Goal: Information Seeking & Learning: Learn about a topic

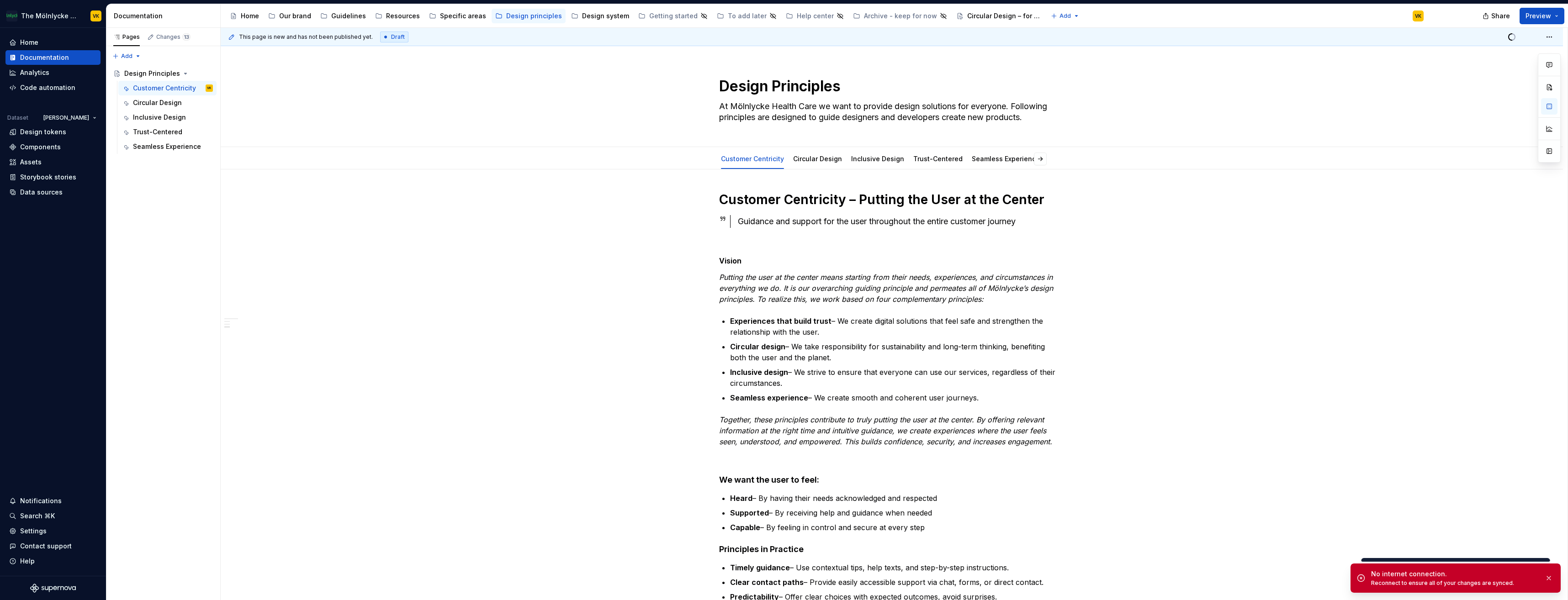
scroll to position [640, 0]
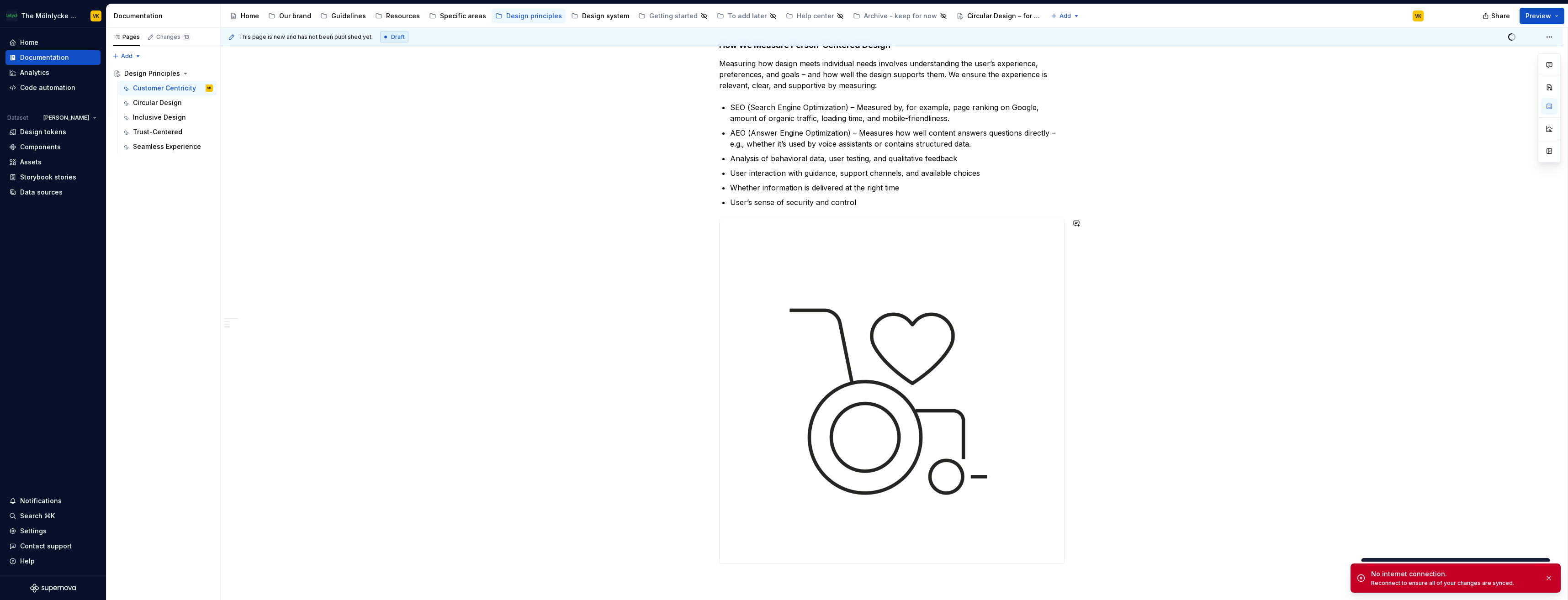
type textarea "*"
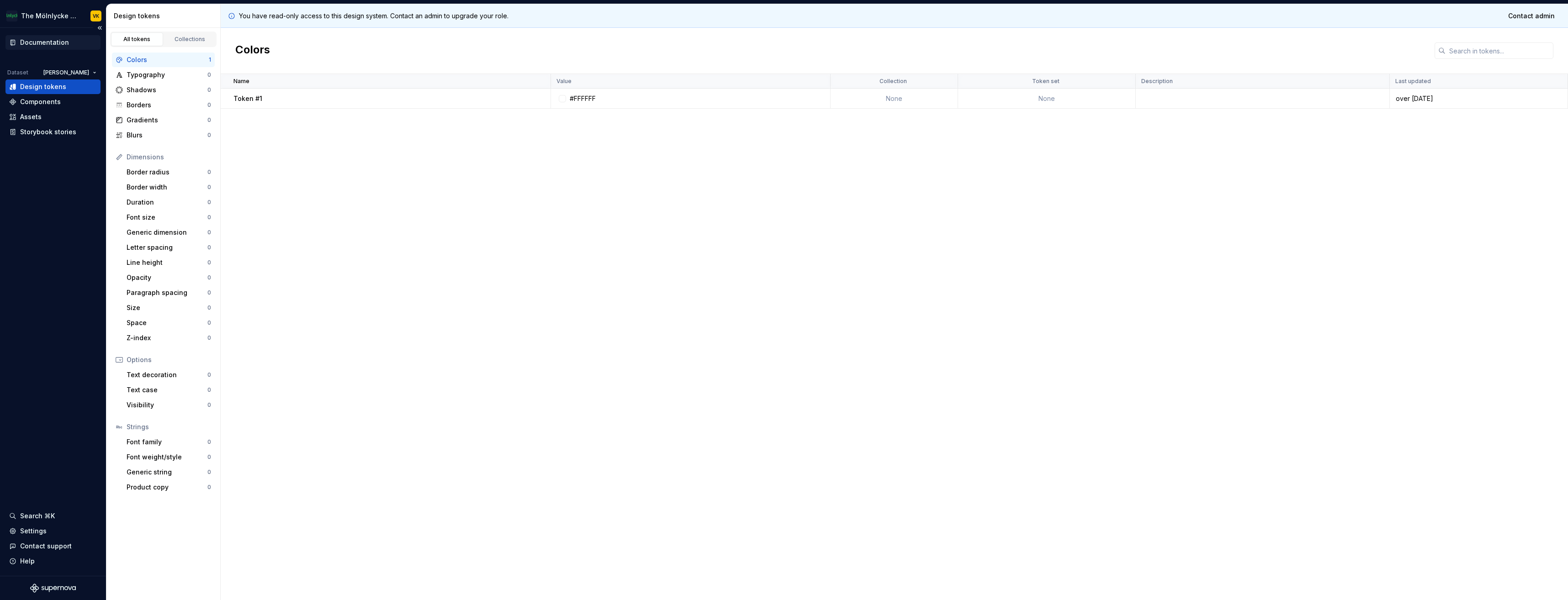
click at [46, 39] on div "Documentation" at bounding box center [44, 42] width 49 height 9
click at [52, 44] on div "Documentation" at bounding box center [44, 42] width 49 height 9
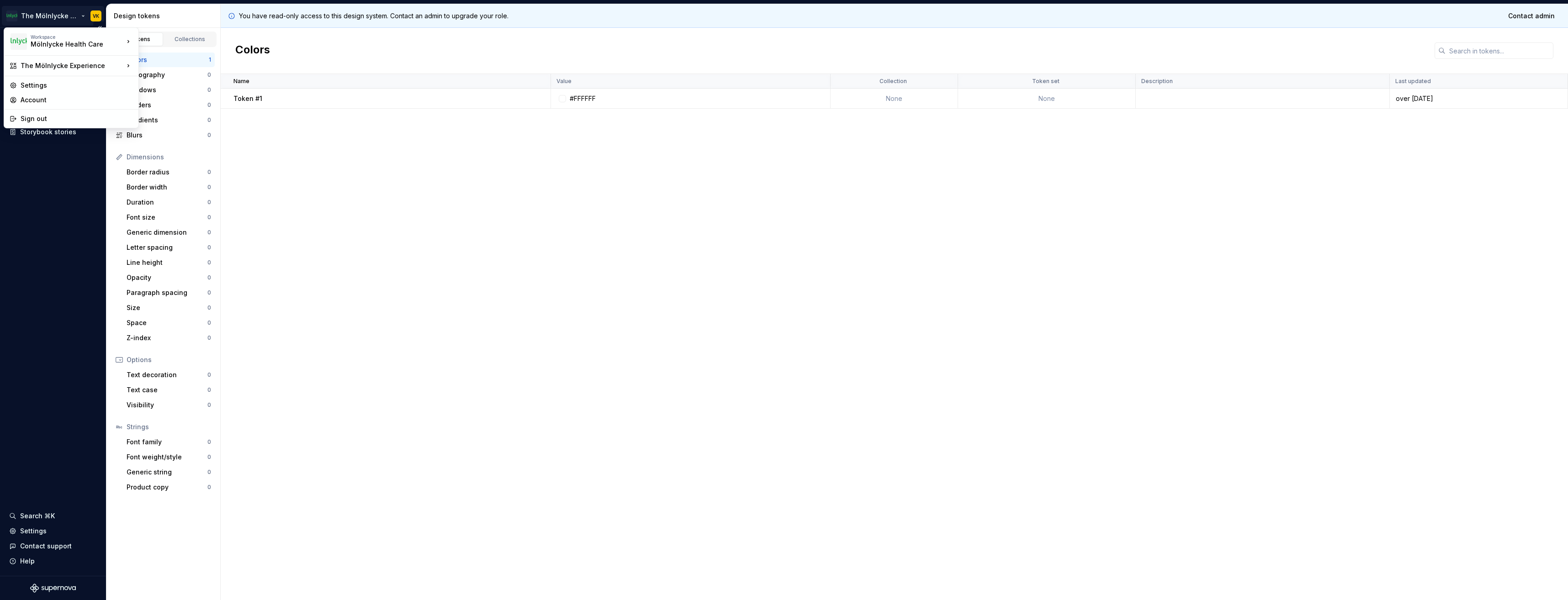
click at [51, 14] on html "The Mölnlycke Experience VK Documentation Dataset Eriks brand Design tokens Com…" at bounding box center [784, 300] width 1568 height 600
click at [159, 69] on div "Test" at bounding box center [195, 67] width 85 height 9
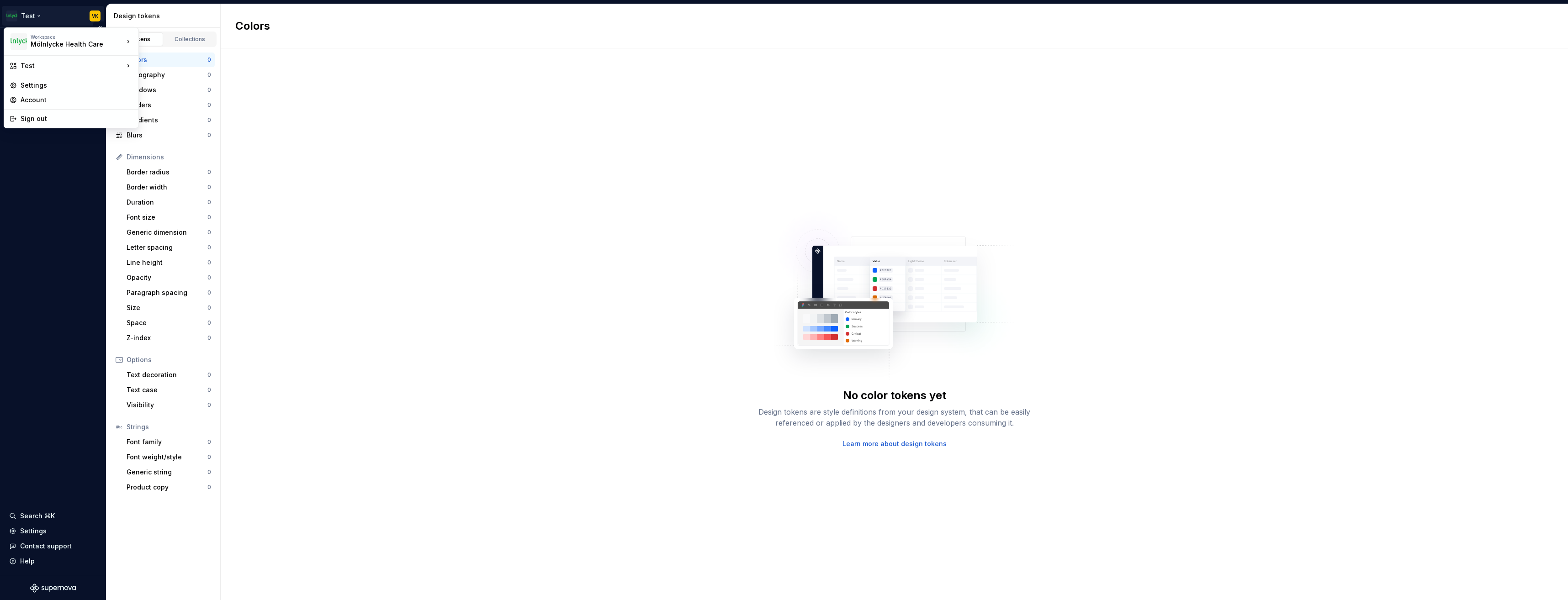
click at [30, 16] on html "Test VK Design system data Design tokens Components Assets Storybook stories Se…" at bounding box center [784, 300] width 1568 height 600
click at [216, 85] on div "The Mölnlycke Experience" at bounding box center [195, 82] width 85 height 9
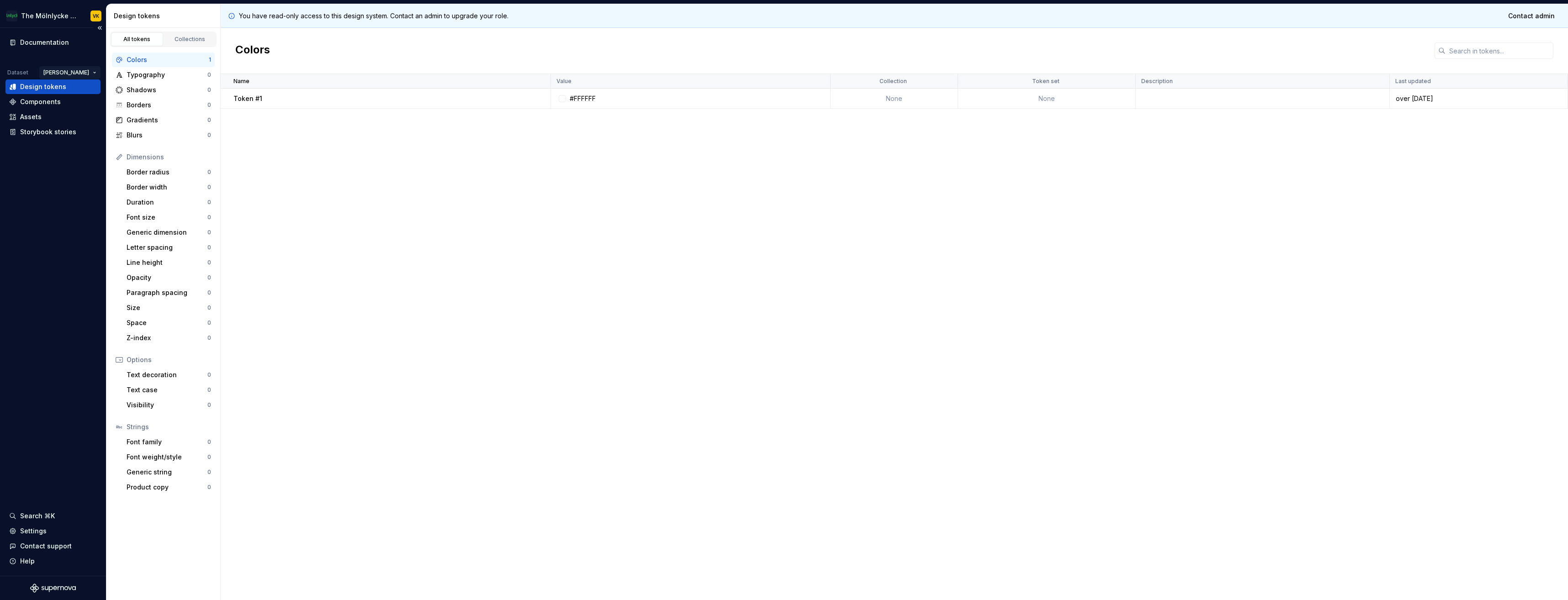
click at [96, 71] on html "The Mölnlycke Experience VK Documentation Dataset Eriks brand Design tokens Com…" at bounding box center [784, 300] width 1568 height 600
click at [102, 101] on div "Mölnlycke Health Care" at bounding box center [108, 105] width 72 height 9
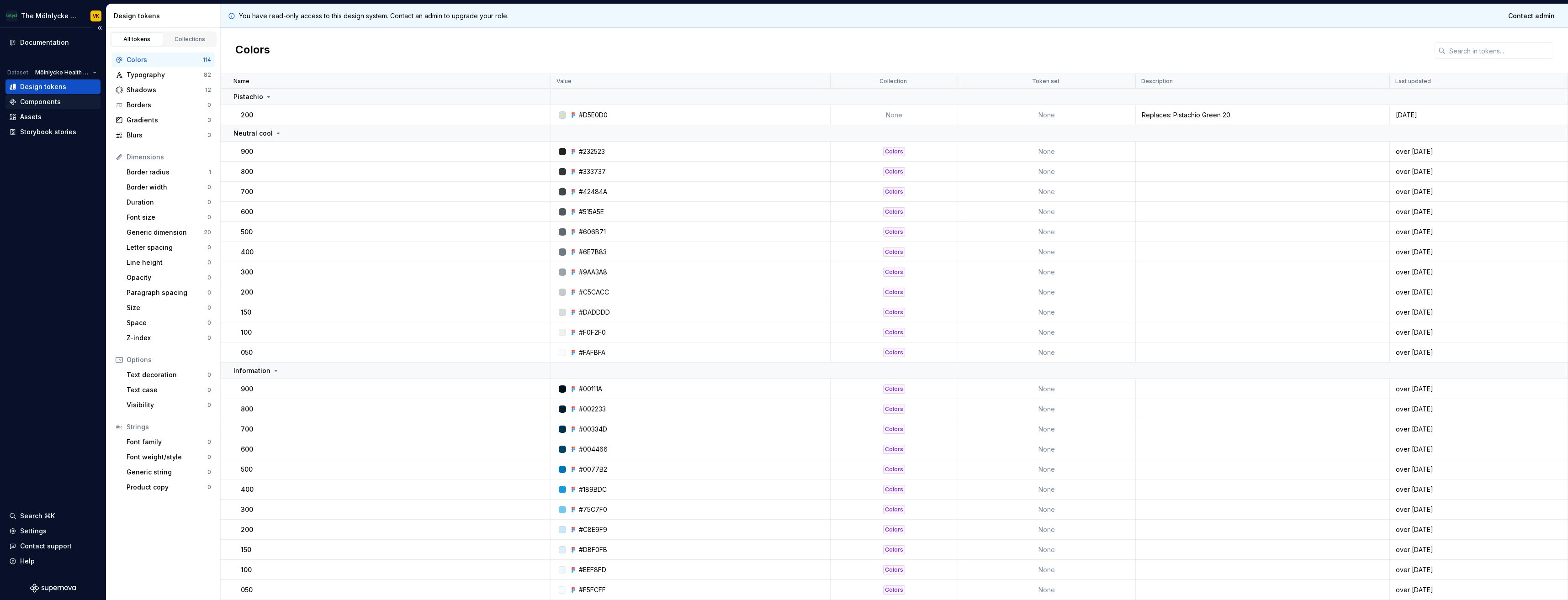
click at [48, 103] on div "Components" at bounding box center [40, 102] width 41 height 9
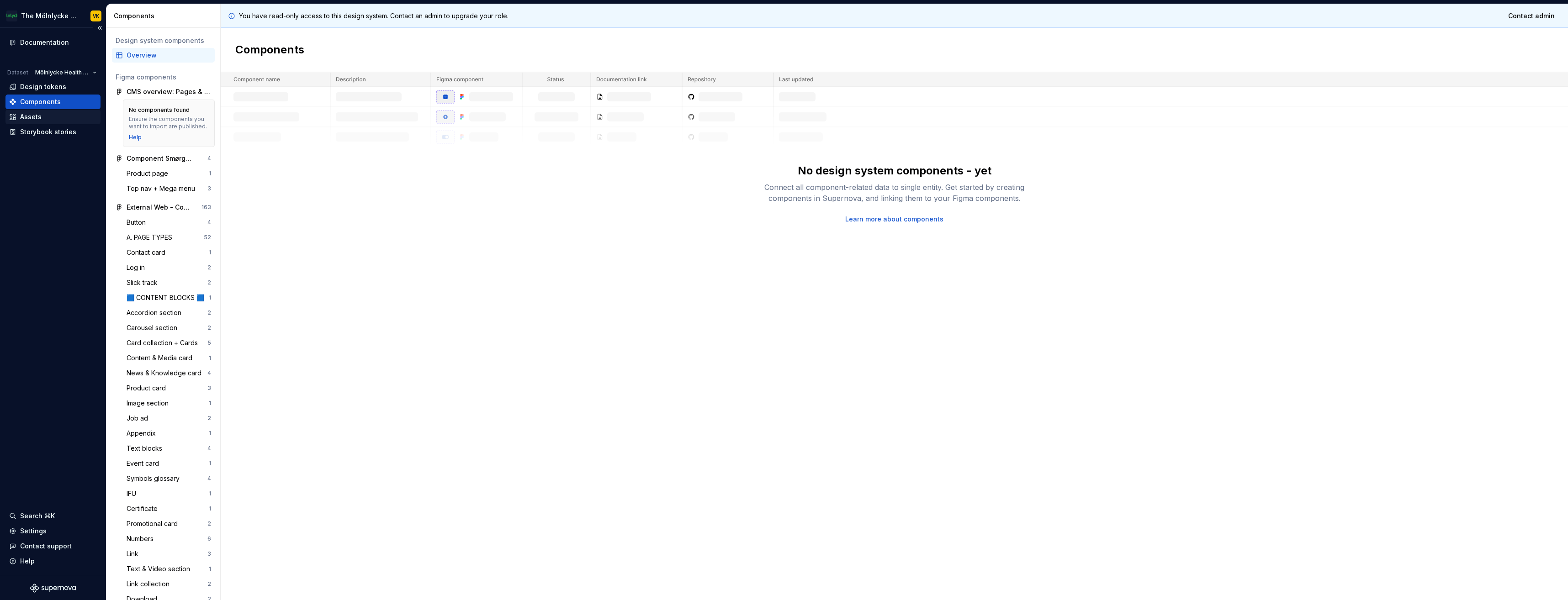
click at [41, 118] on div "Assets" at bounding box center [30, 117] width 21 height 9
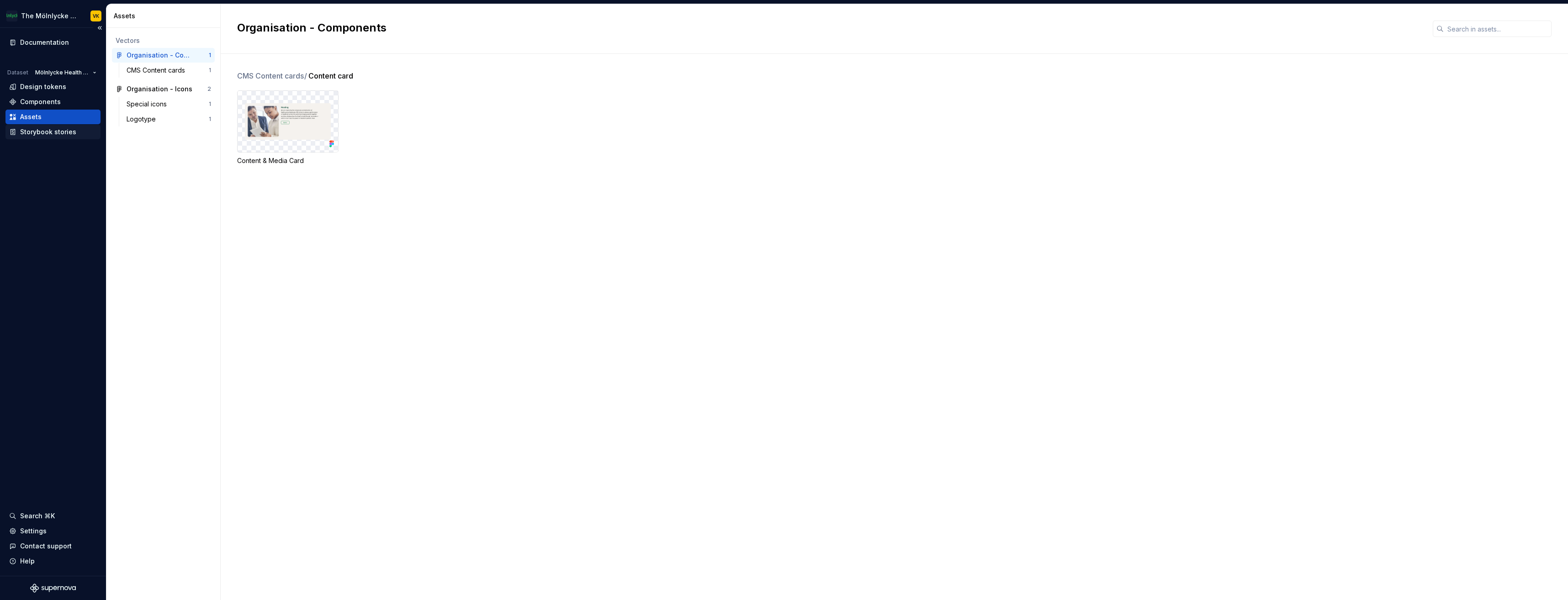
click at [46, 132] on div "Storybook stories" at bounding box center [48, 131] width 56 height 9
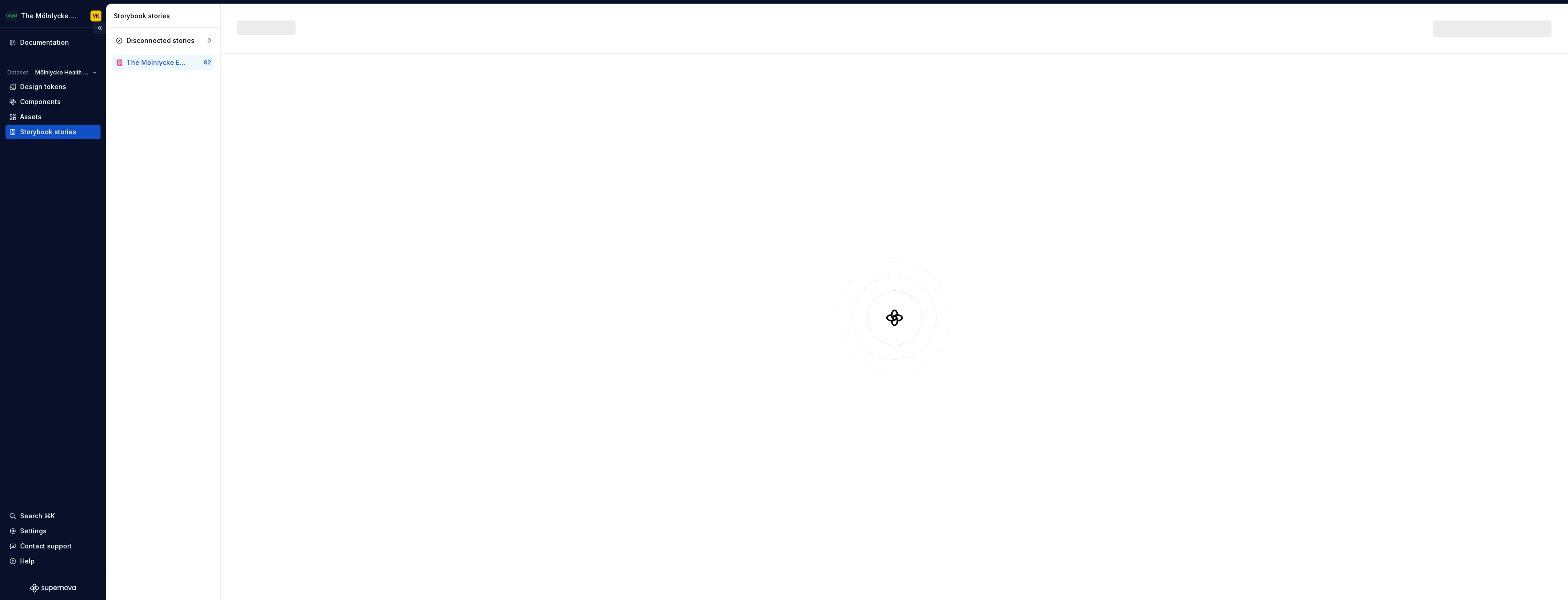
click at [102, 29] on button "Collapse sidebar" at bounding box center [99, 27] width 13 height 13
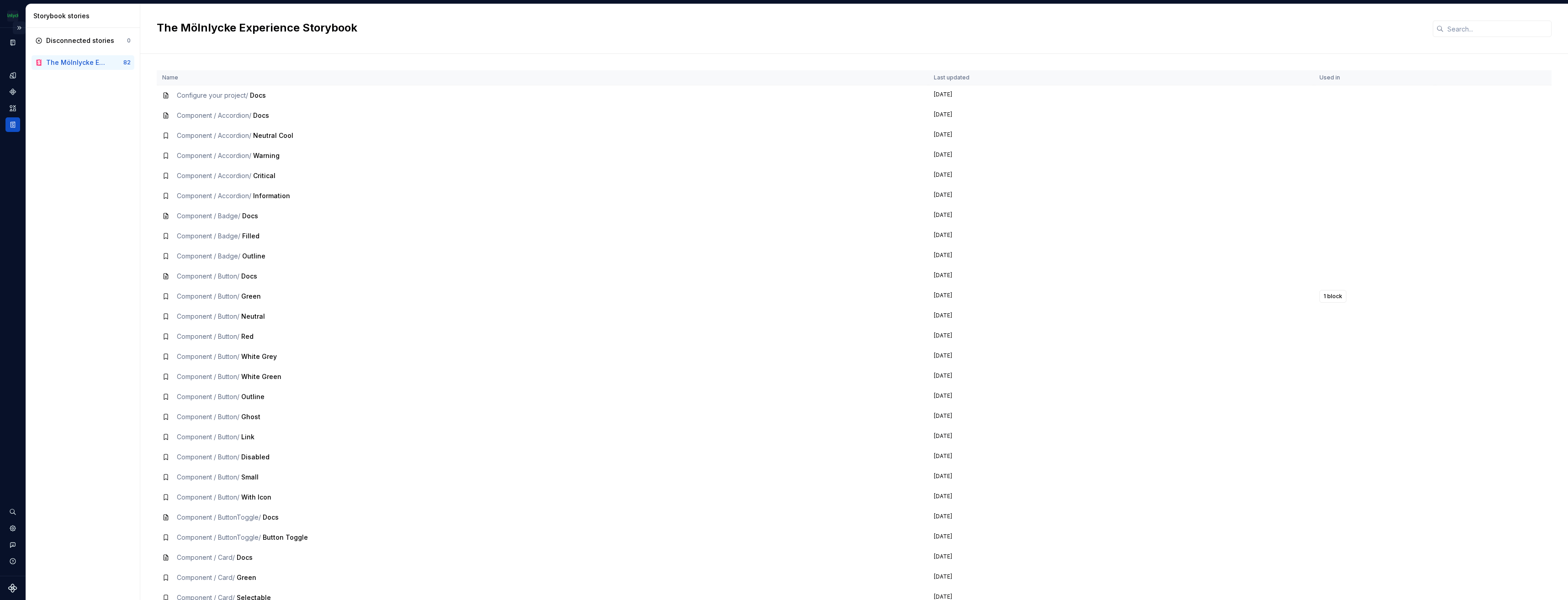
click at [18, 23] on button "Expand sidebar" at bounding box center [19, 27] width 13 height 13
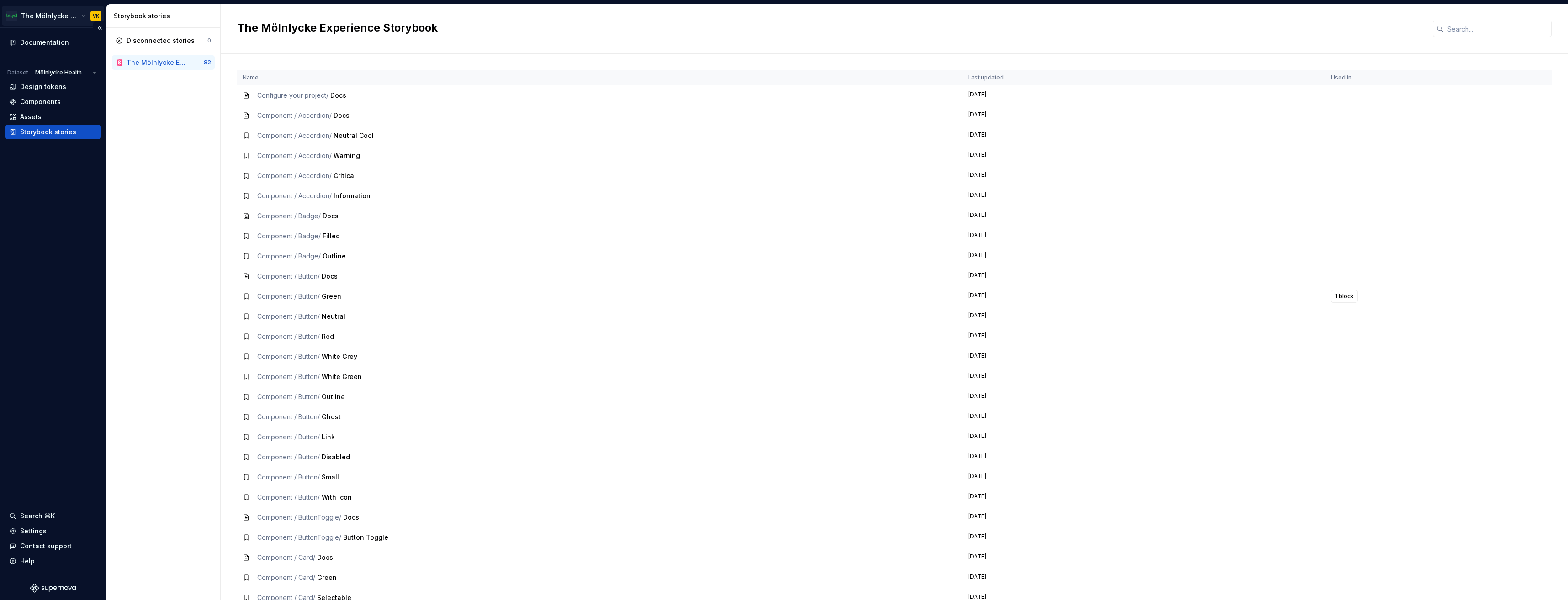
click at [93, 16] on html "The Mölnlycke Experience VK Documentation Dataset Mölnlycke Health Care Design …" at bounding box center [784, 300] width 1568 height 600
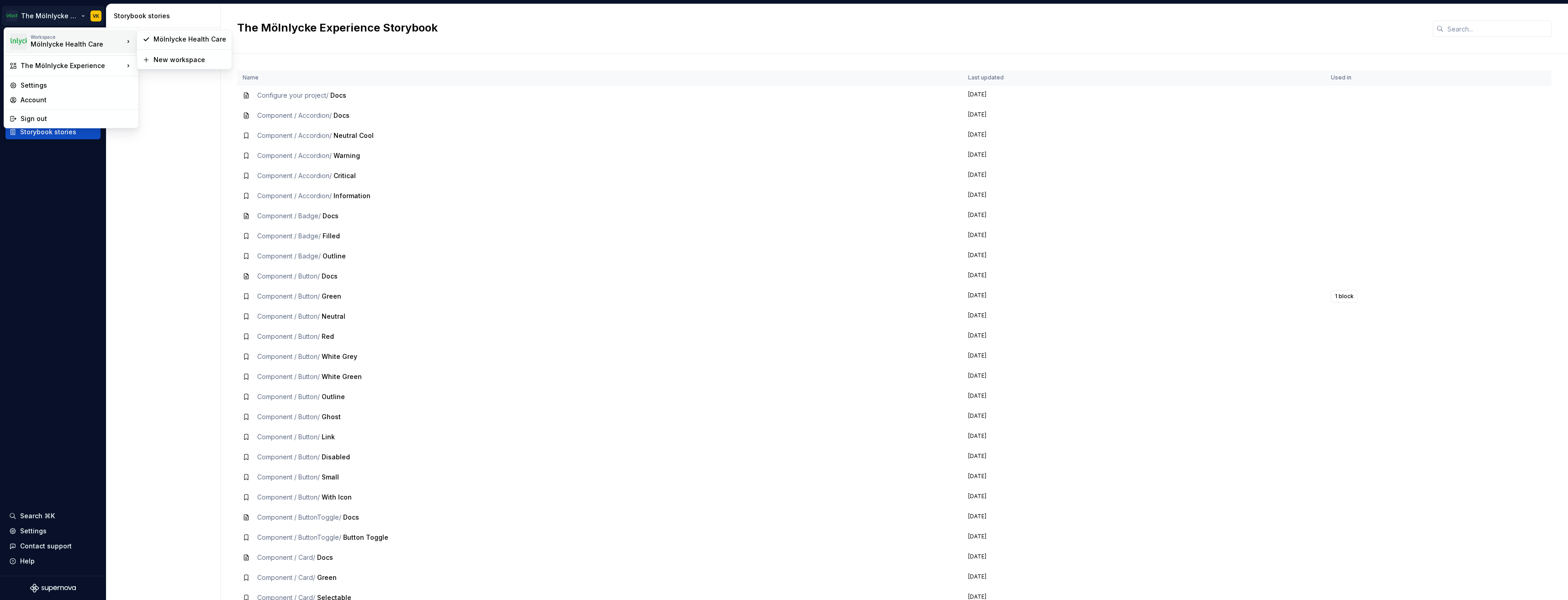
click at [120, 38] on div "Workspace" at bounding box center [77, 37] width 93 height 5
click at [116, 60] on div "The Mölnlycke Experience" at bounding box center [71, 66] width 131 height 16
click at [152, 68] on div "Test" at bounding box center [190, 67] width 103 height 15
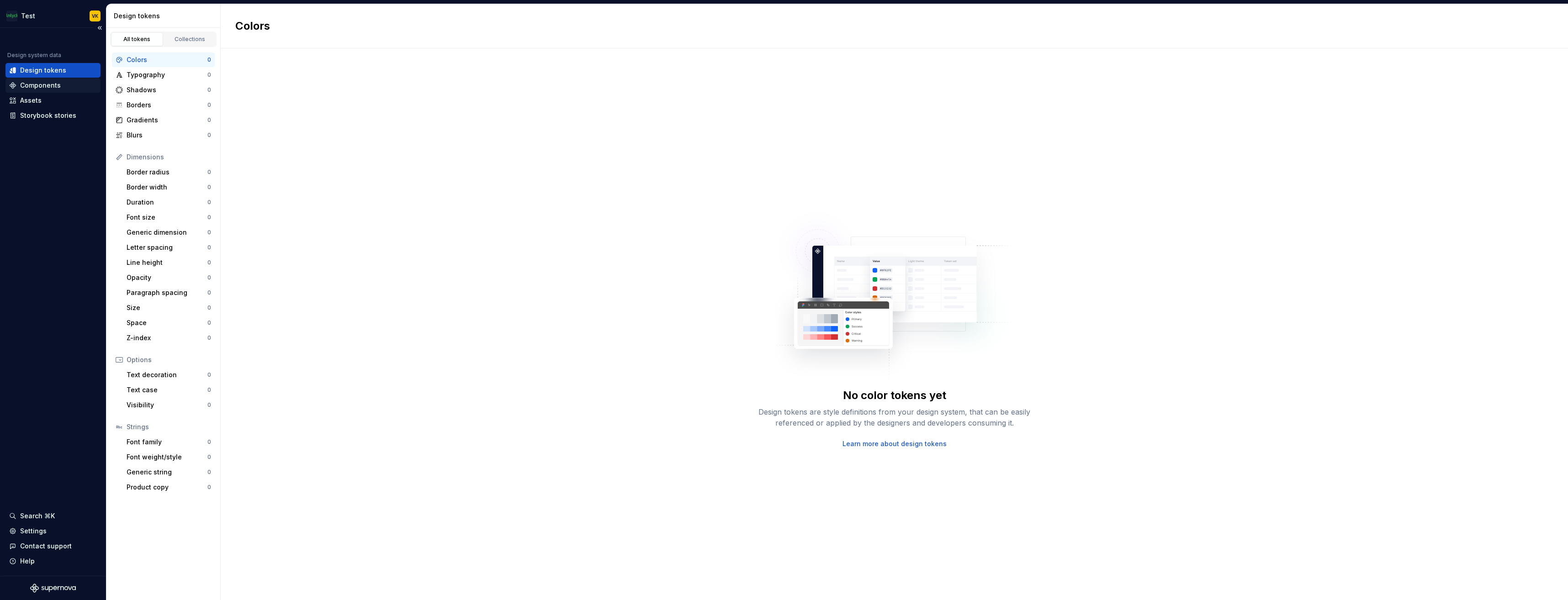
click at [49, 83] on div "Components" at bounding box center [40, 85] width 41 height 9
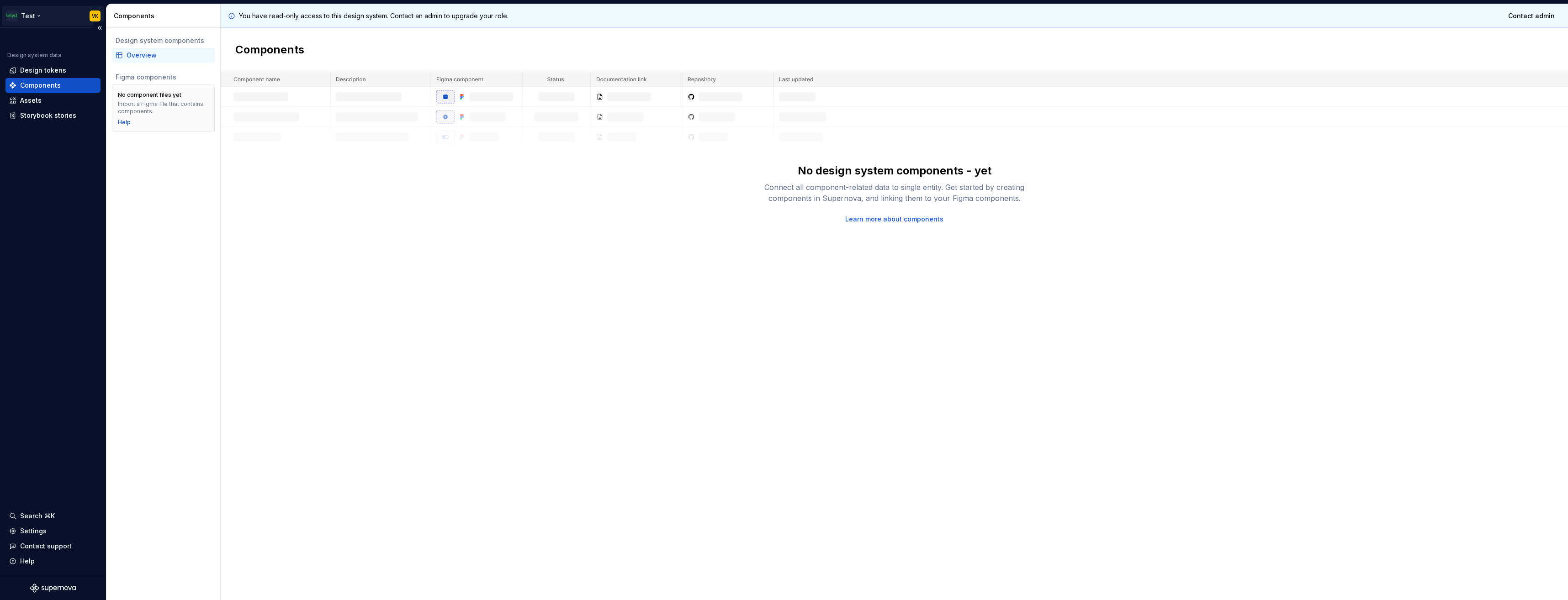
click at [29, 16] on html "Test VK Design system data Design tokens Components Assets Storybook stories Se…" at bounding box center [784, 300] width 1568 height 600
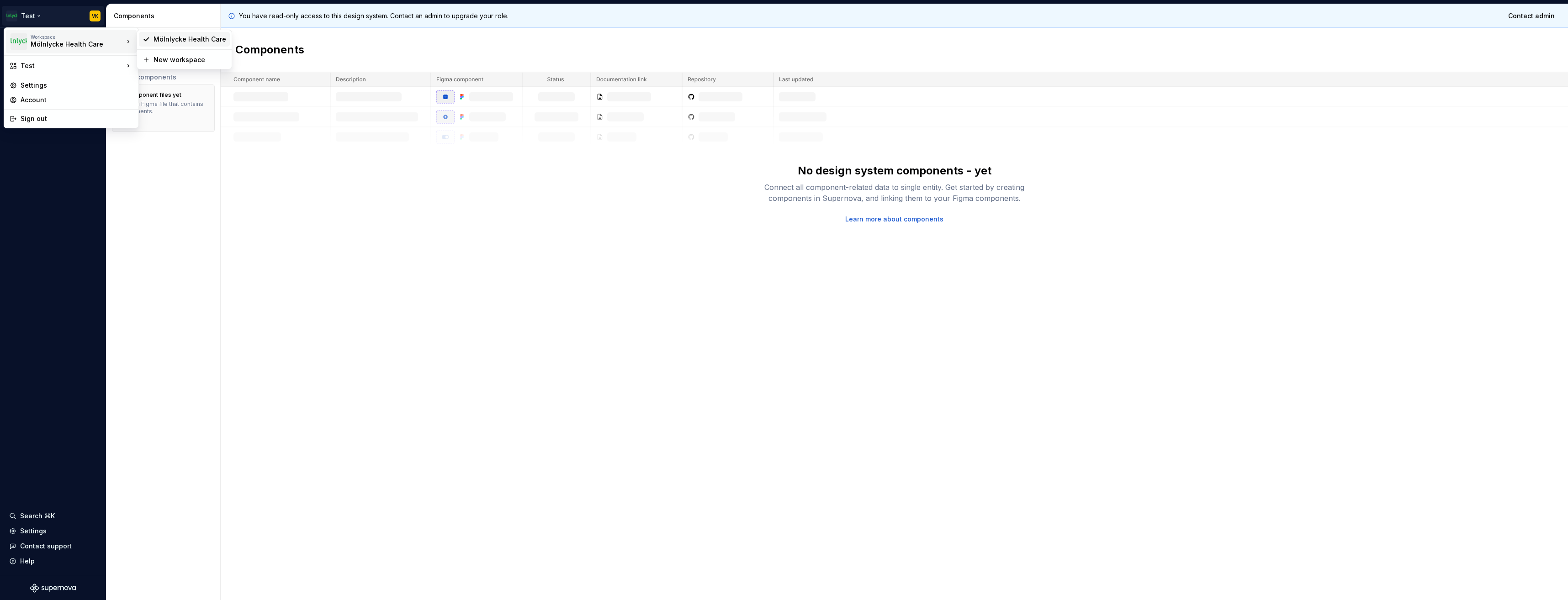
click at [155, 40] on div "Mölnlycke Health Care" at bounding box center [189, 39] width 72 height 9
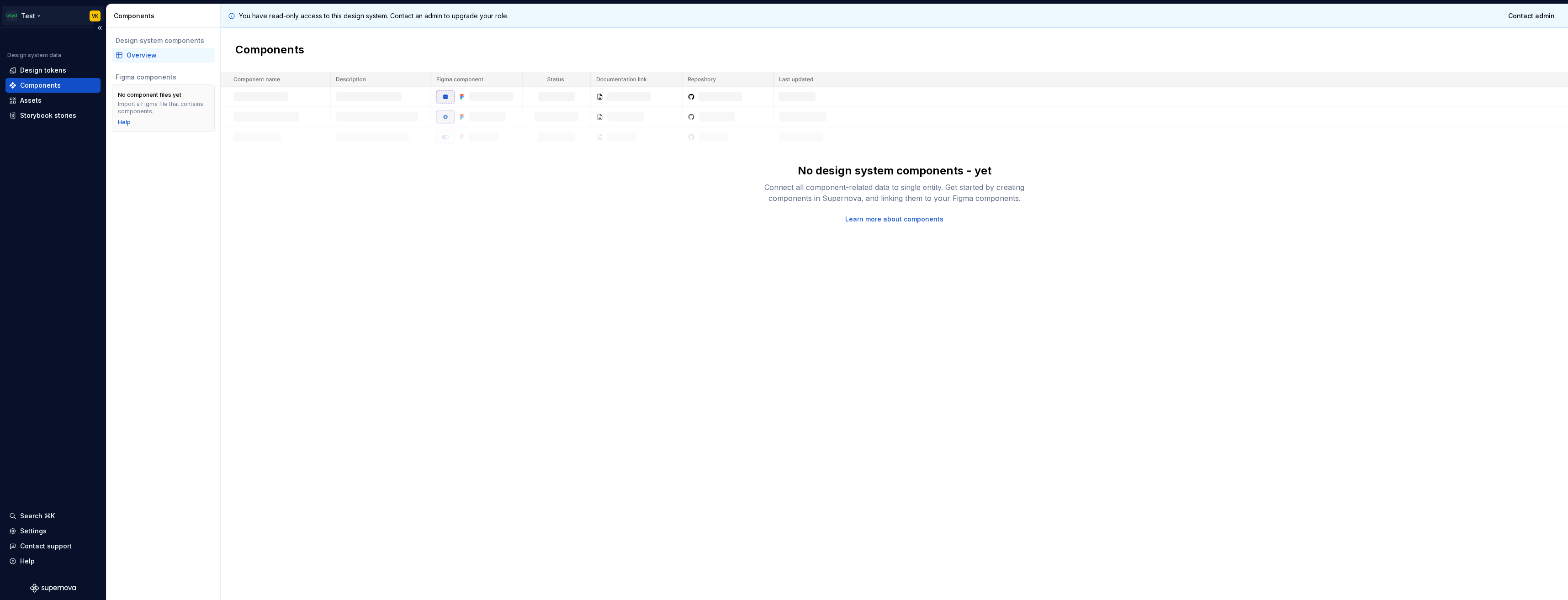
click at [86, 16] on html "Test VK Design system data Design tokens Components Assets Storybook stories Se…" at bounding box center [784, 300] width 1568 height 600
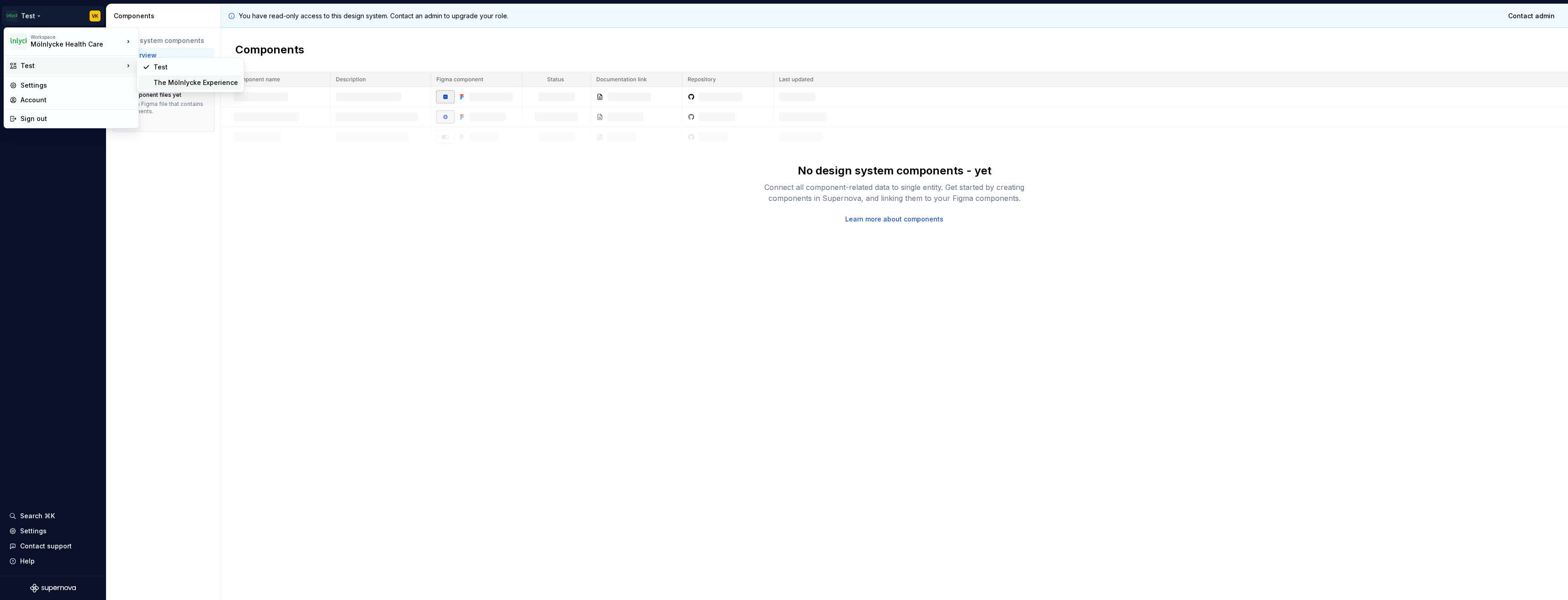
click at [175, 81] on div "The Mölnlycke Experience" at bounding box center [195, 82] width 85 height 9
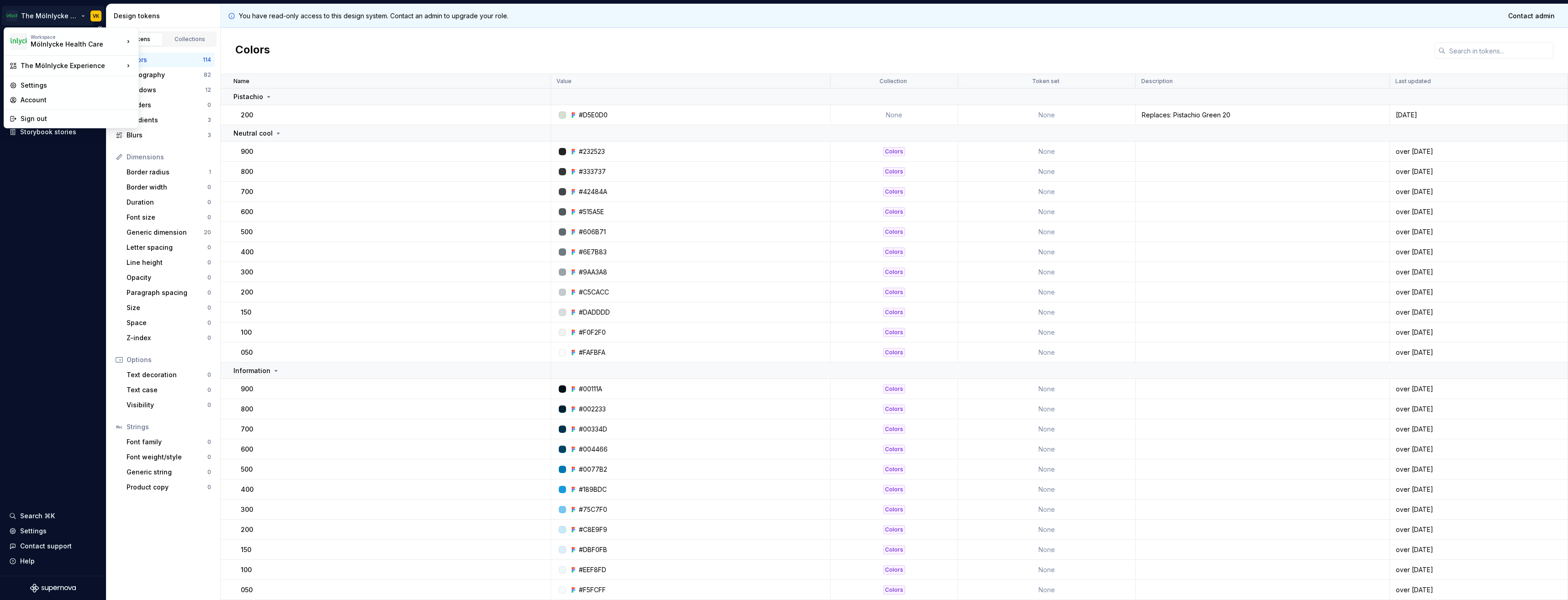
click at [11, 13] on html "The Mölnlycke Experience VK Documentation Dataset Mölnlycke Health Care Design …" at bounding box center [784, 300] width 1568 height 600
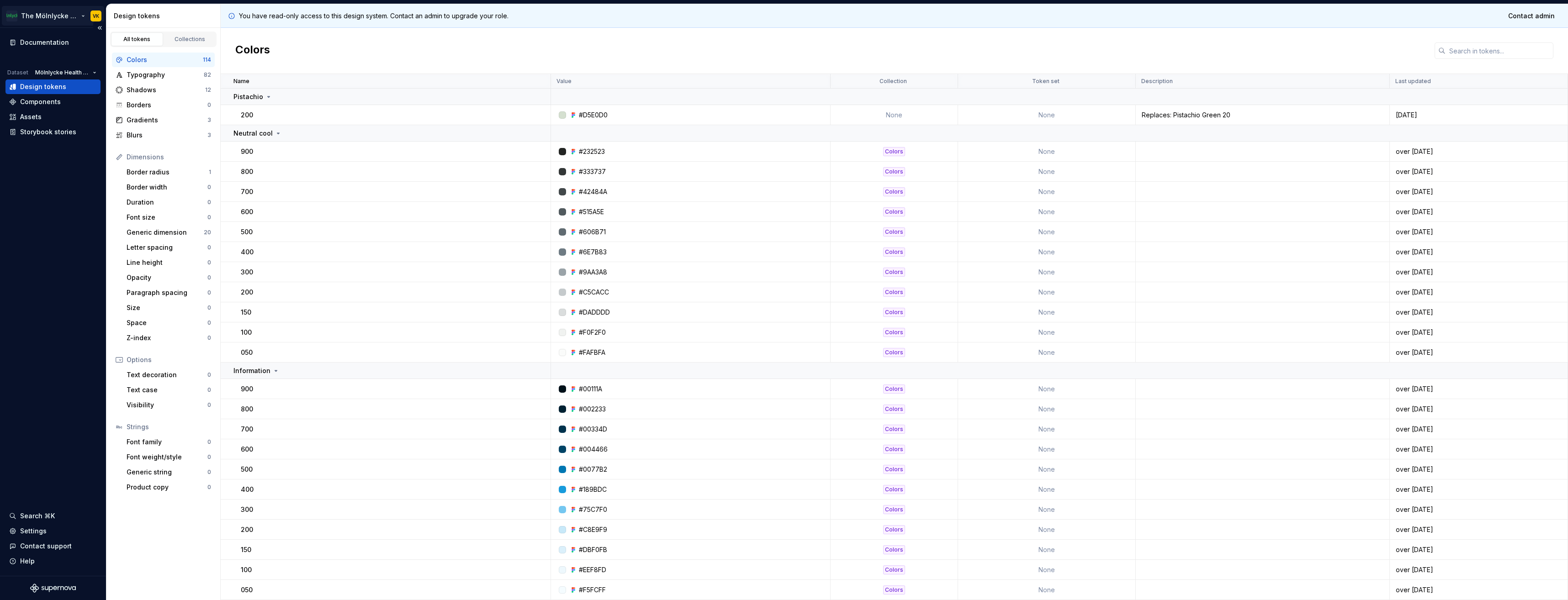
click at [11, 13] on html "The Mölnlycke Experience VK Documentation Dataset Mölnlycke Health Care Design …" at bounding box center [784, 300] width 1568 height 600
click at [24, 43] on div "Documentation" at bounding box center [44, 42] width 49 height 9
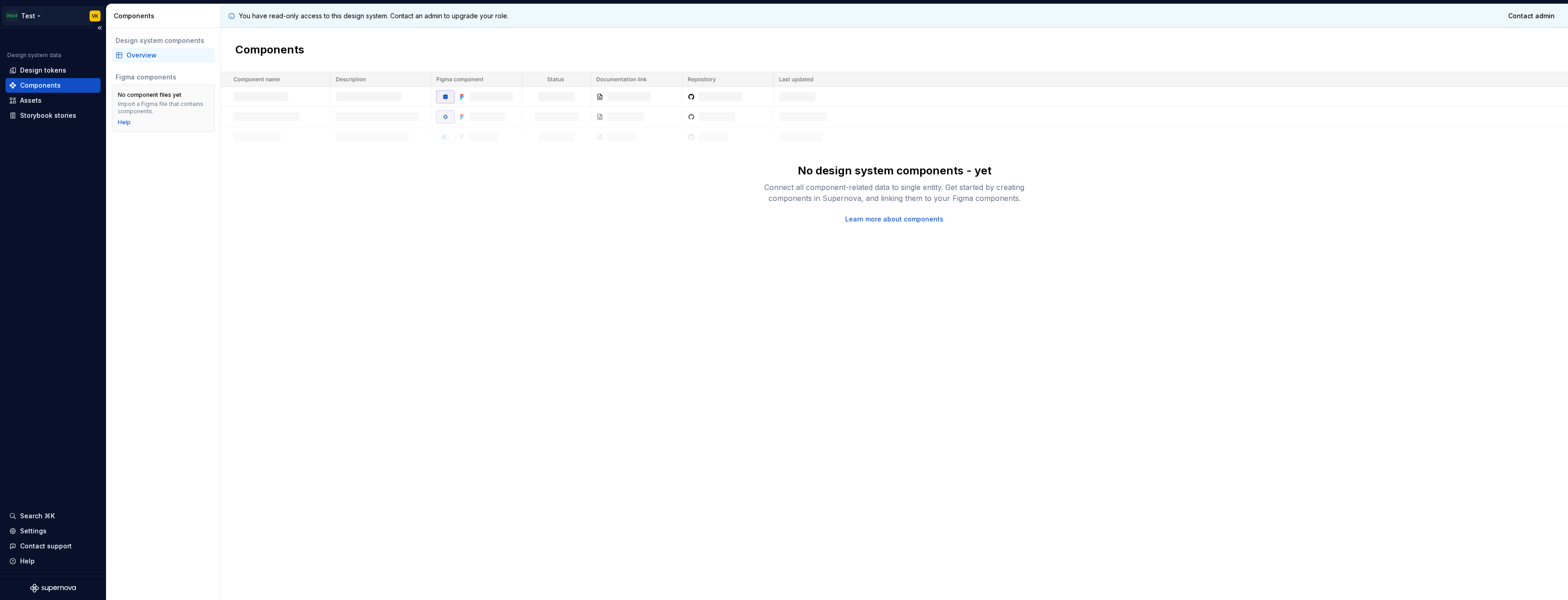
click at [43, 21] on html "Test VK Design system data Design tokens Components Assets Storybook stories Se…" at bounding box center [784, 300] width 1568 height 600
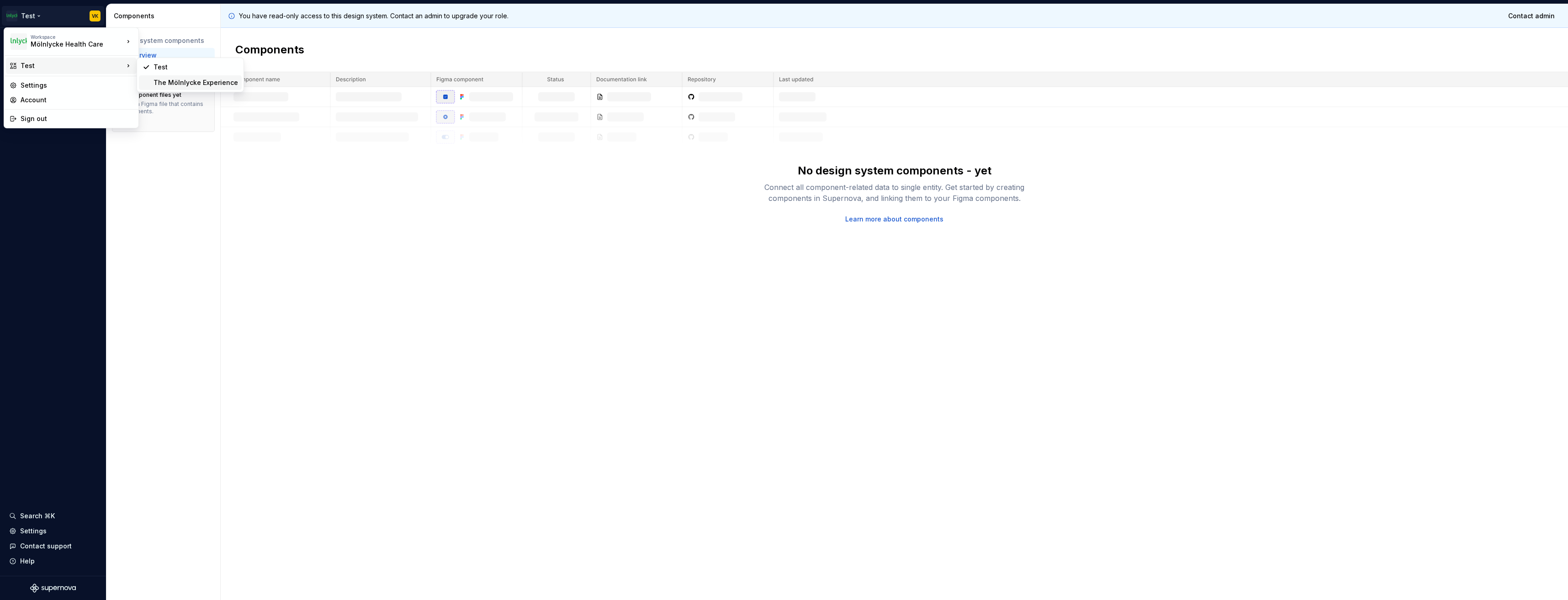
click at [162, 85] on div "The Mölnlycke Experience" at bounding box center [195, 82] width 85 height 9
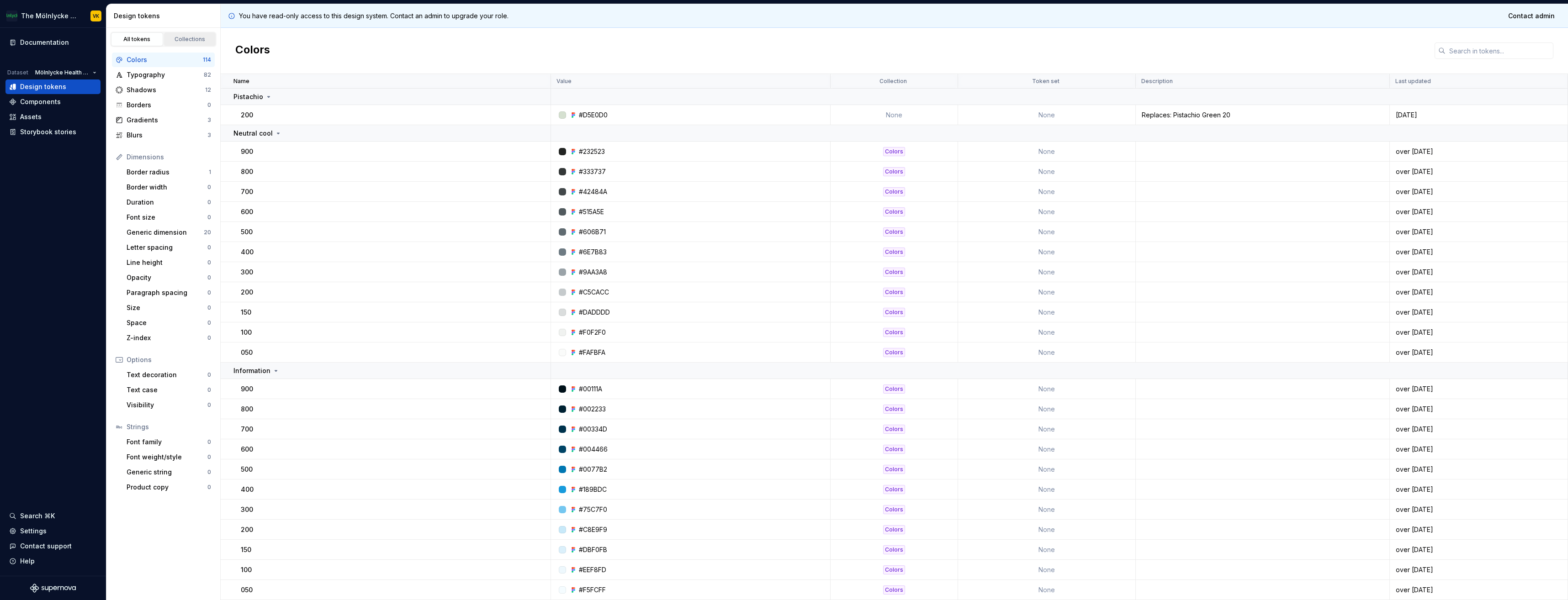
click at [194, 43] on div "Collections" at bounding box center [190, 40] width 46 height 7
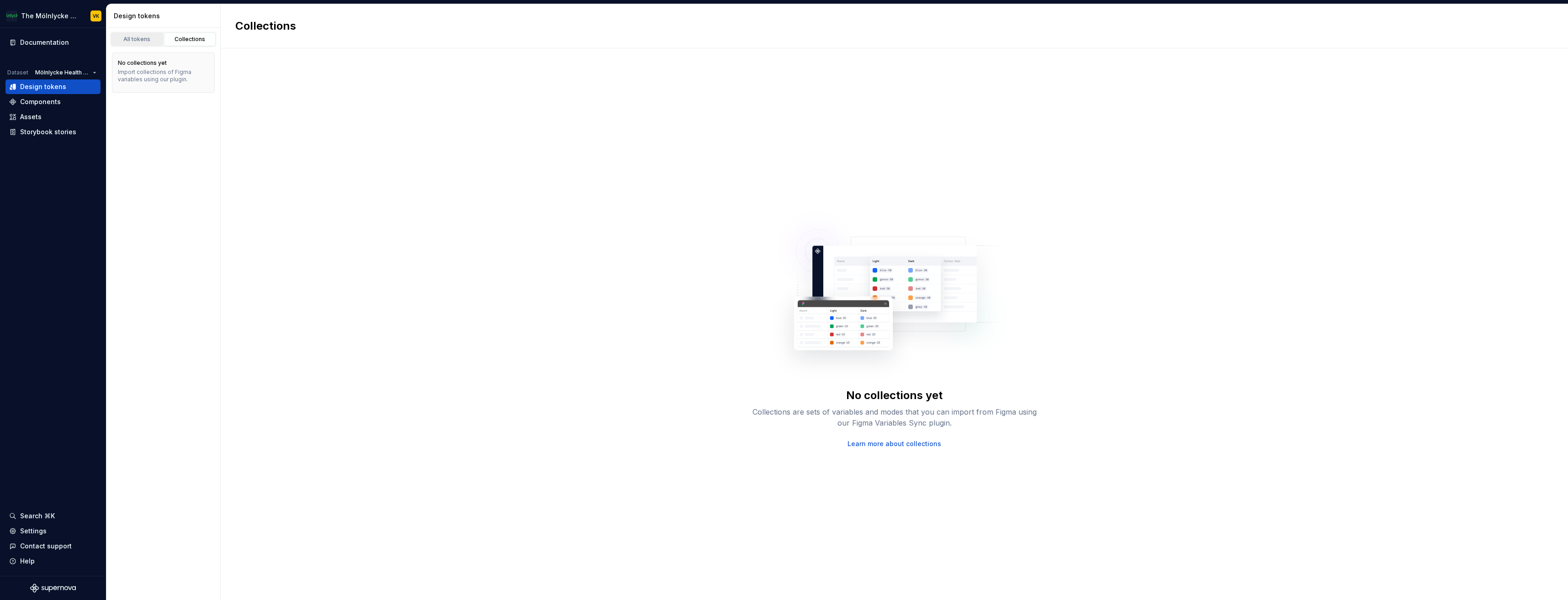
click at [150, 44] on link "All tokens" at bounding box center [137, 39] width 52 height 14
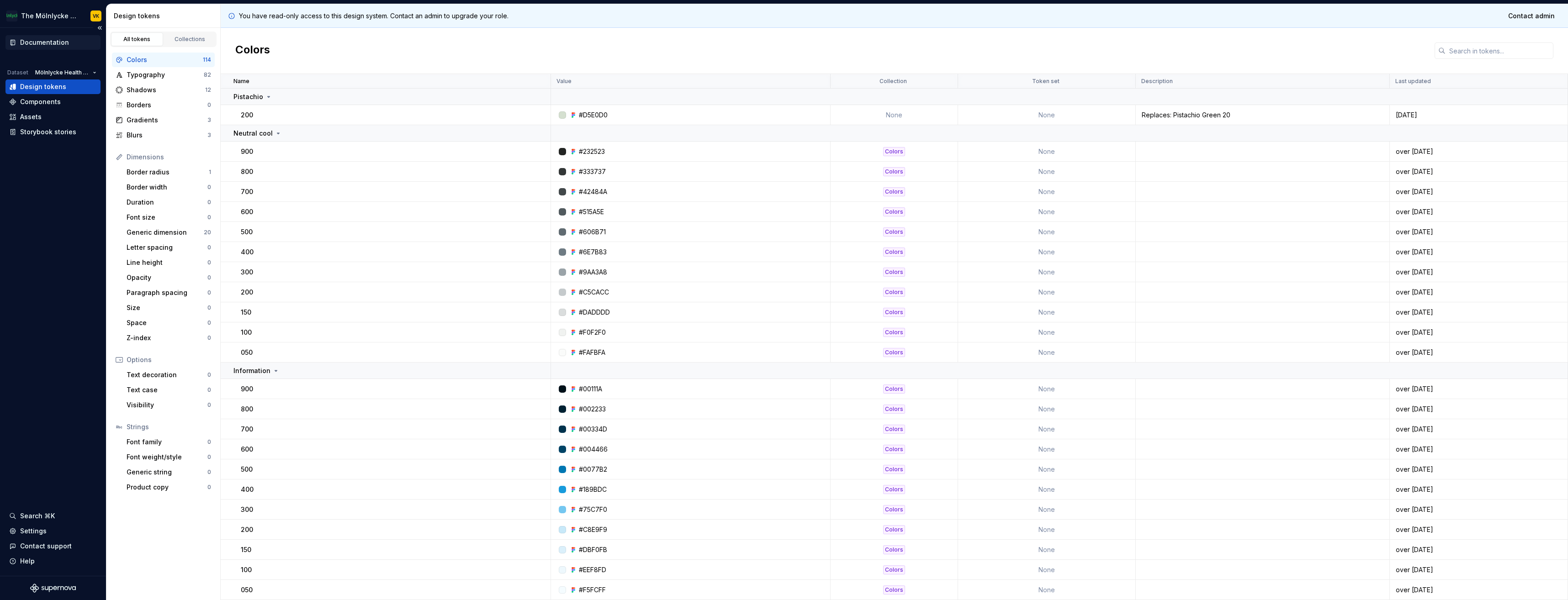
click at [25, 44] on div "Documentation" at bounding box center [44, 42] width 49 height 9
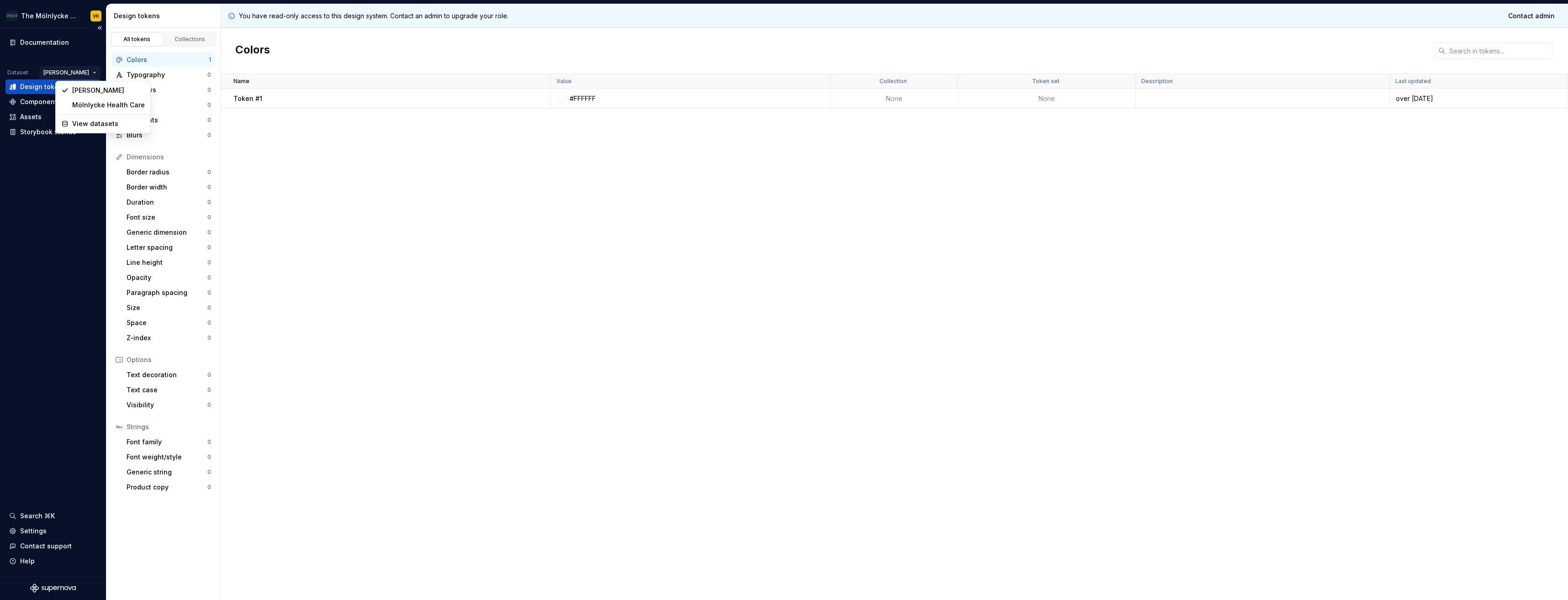
click at [94, 69] on html "The Mölnlycke Experience VK Documentation Dataset Eriks brand Design tokens Com…" at bounding box center [784, 300] width 1568 height 600
click at [103, 103] on div "Mölnlycke Health Care" at bounding box center [108, 105] width 72 height 9
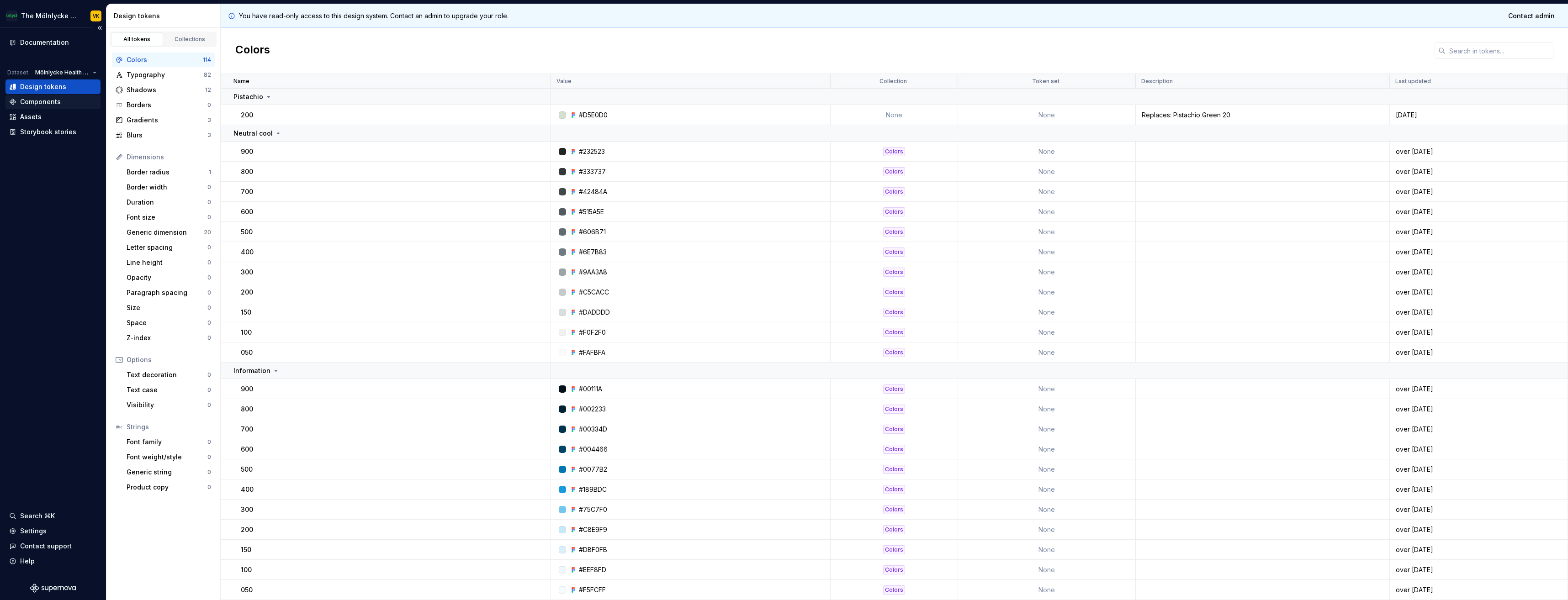
click at [70, 103] on div "Components" at bounding box center [53, 102] width 88 height 9
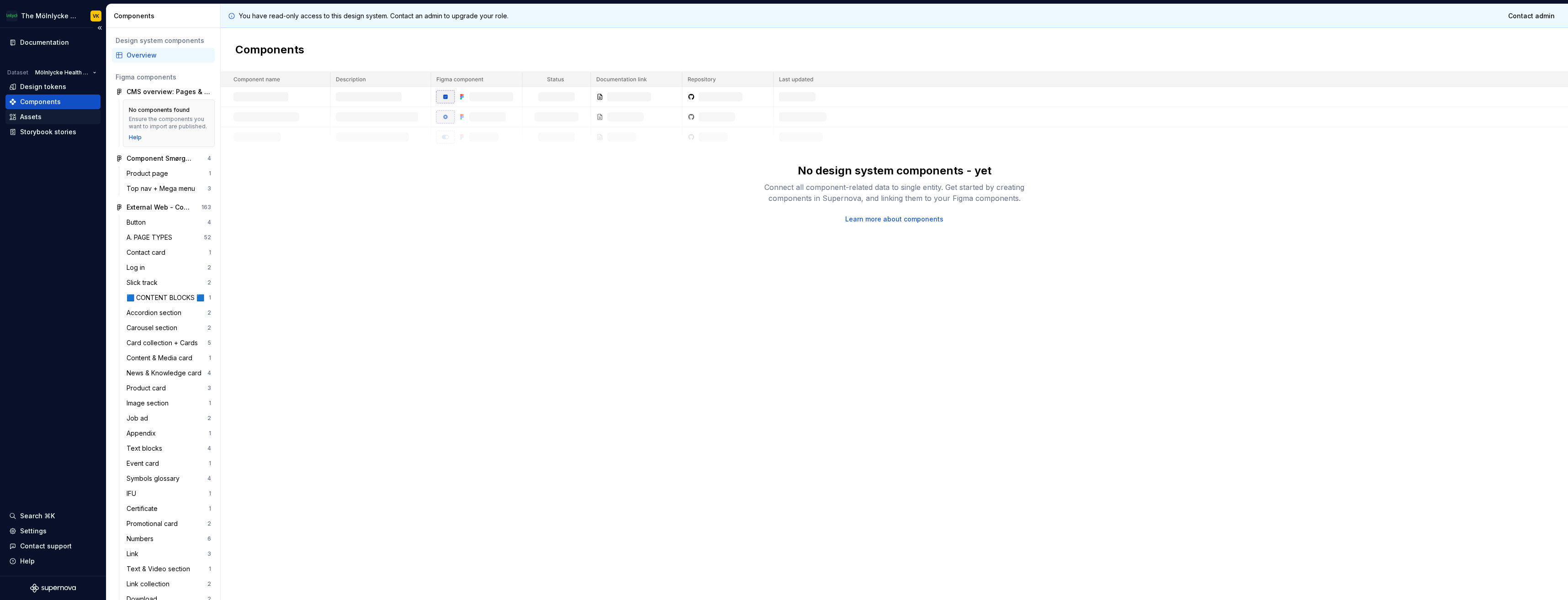
click at [36, 116] on div "Assets" at bounding box center [30, 117] width 21 height 9
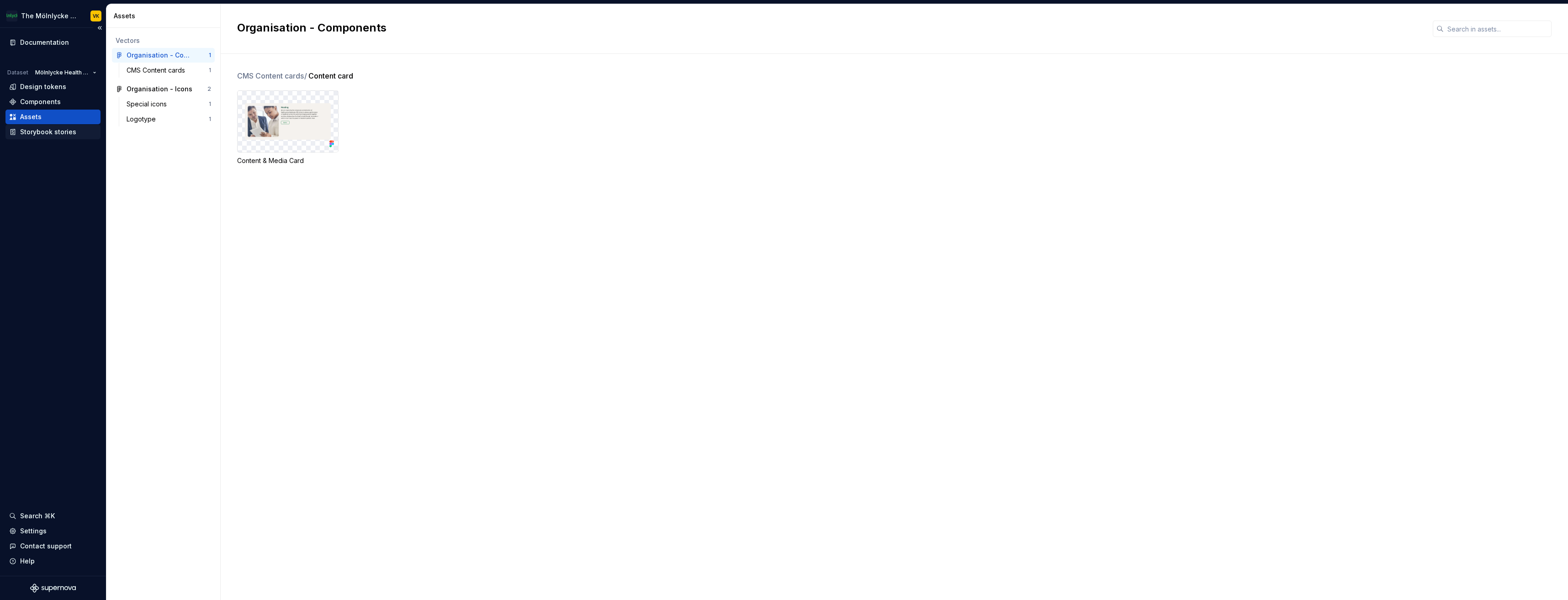
click at [49, 132] on div "Storybook stories" at bounding box center [48, 131] width 56 height 9
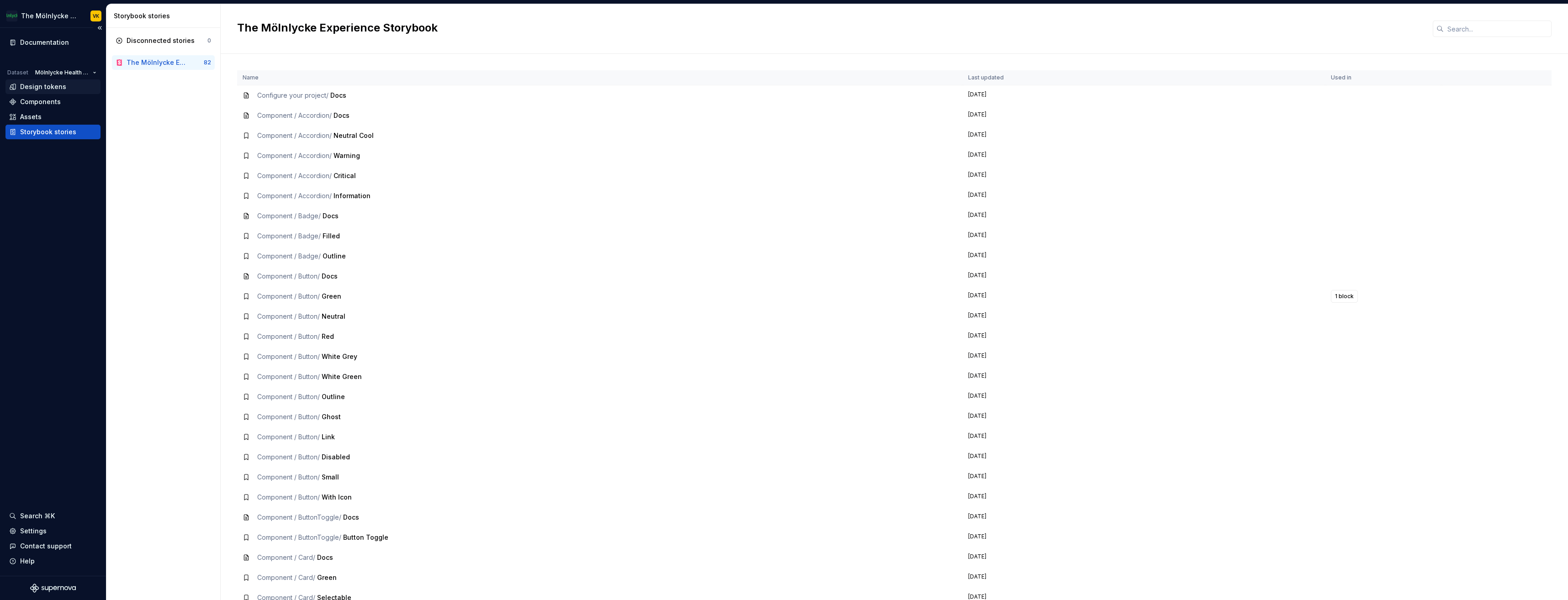
click at [71, 85] on div "Design tokens" at bounding box center [53, 86] width 88 height 9
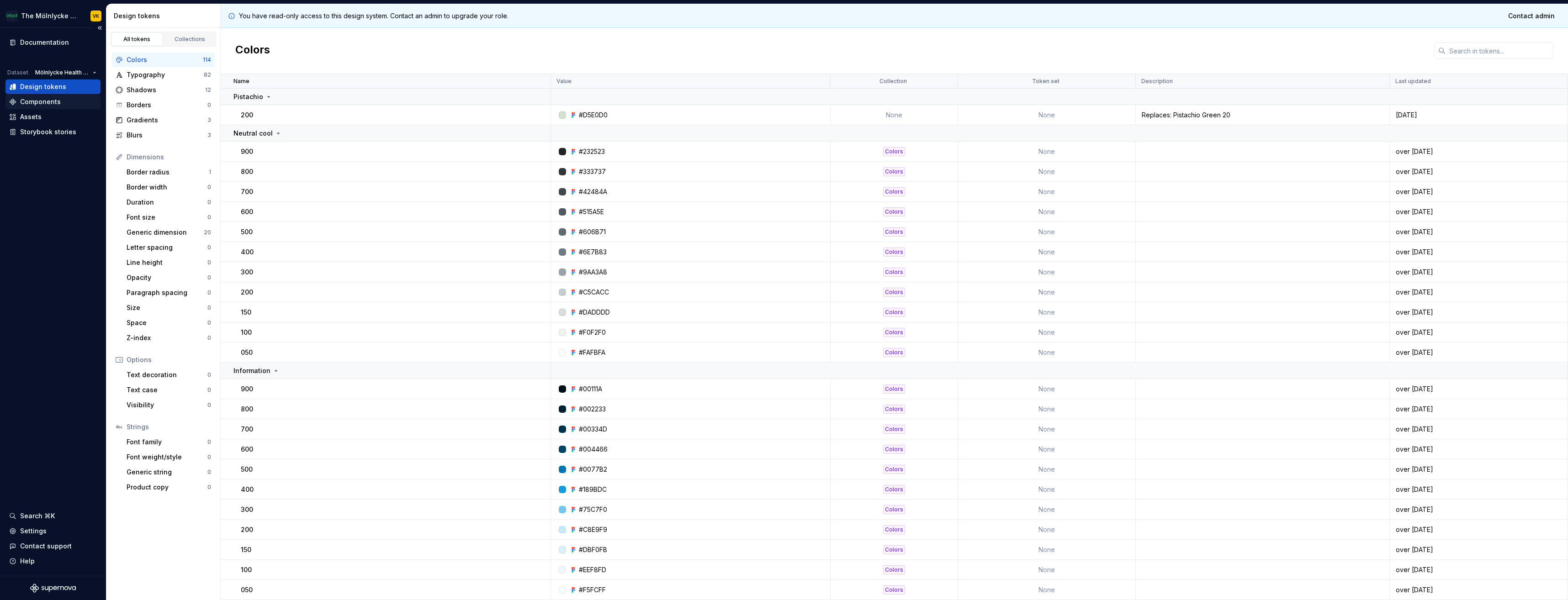
click at [45, 108] on div "Components" at bounding box center [53, 102] width 95 height 15
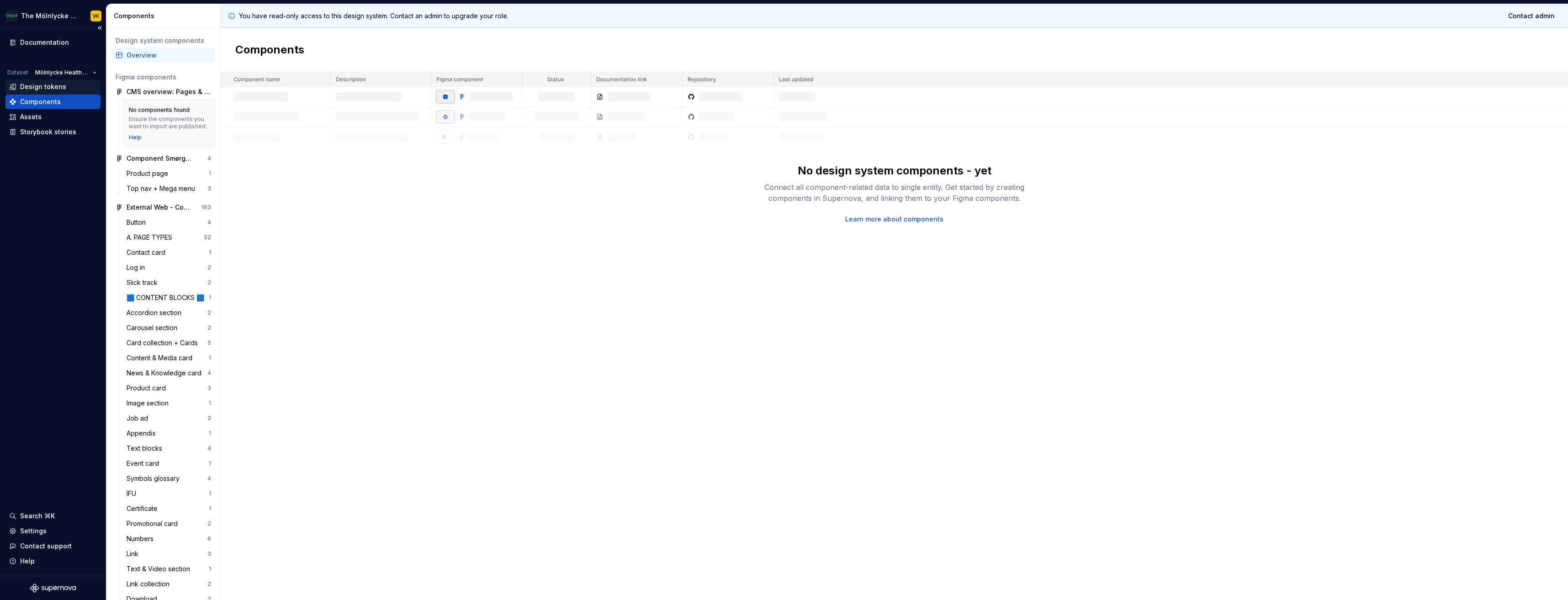
click at [45, 89] on div "Design tokens" at bounding box center [43, 86] width 46 height 9
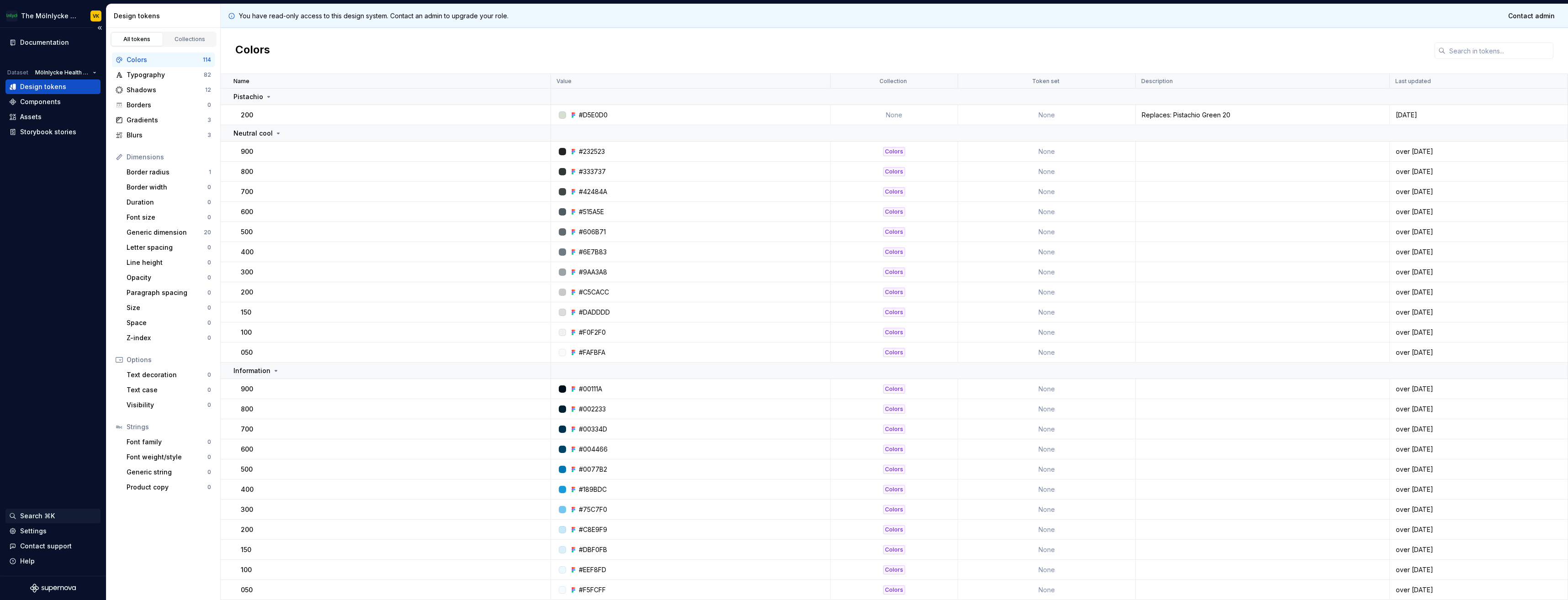
click at [40, 515] on div "Search ⌘K" at bounding box center [37, 516] width 35 height 9
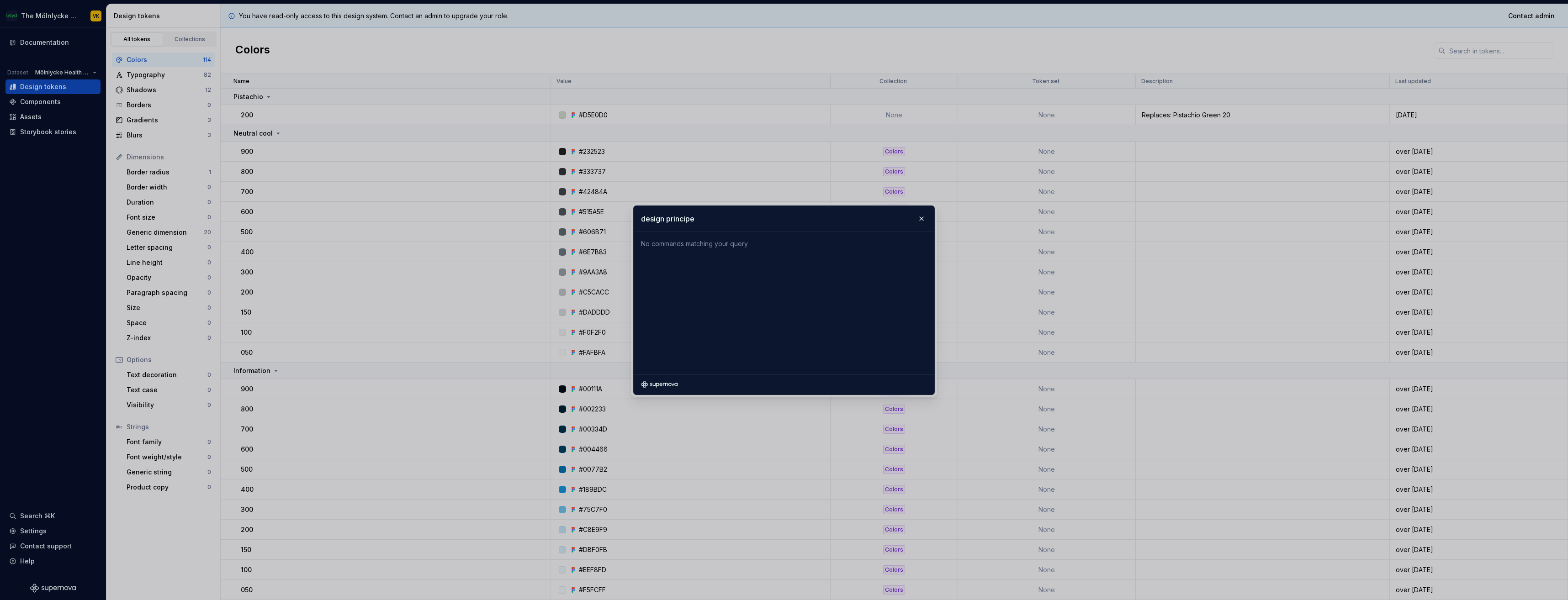
type input "design principer"
click at [919, 218] on button "button" at bounding box center [921, 218] width 13 height 13
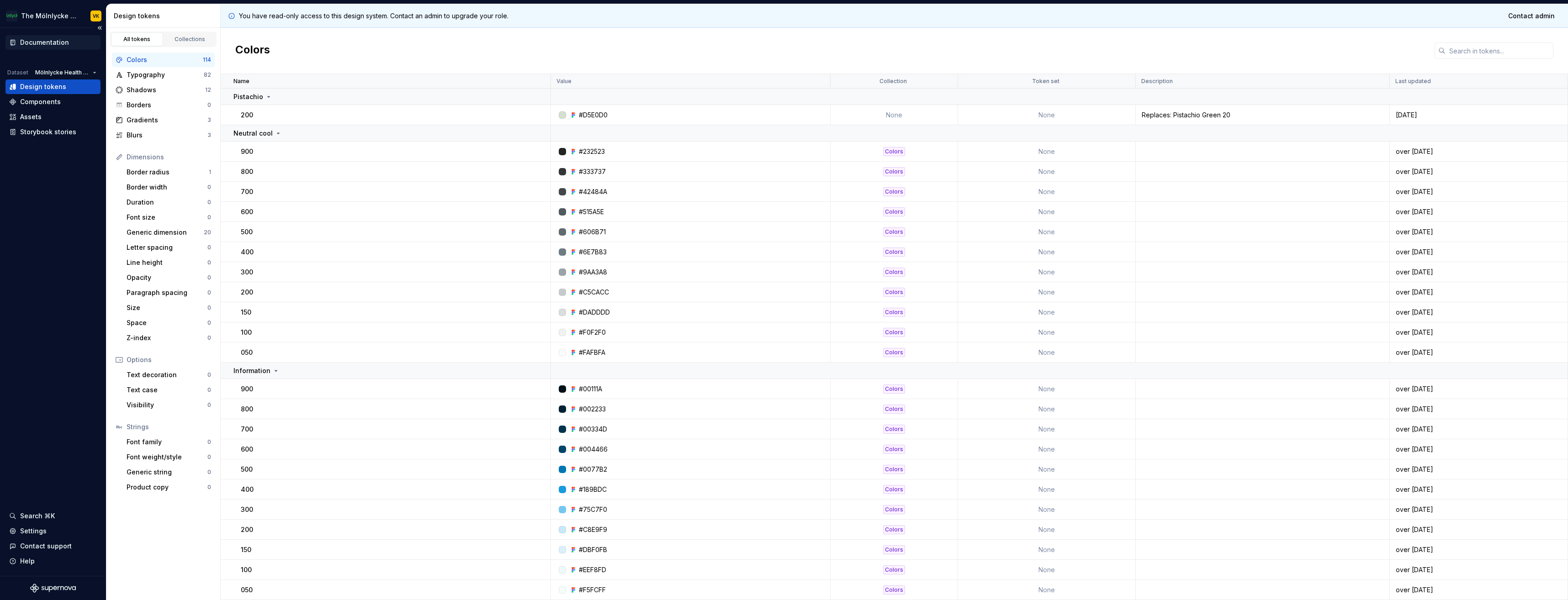
click at [83, 41] on div "Documentation" at bounding box center [53, 42] width 88 height 9
